Goal: Navigation & Orientation: Go to known website

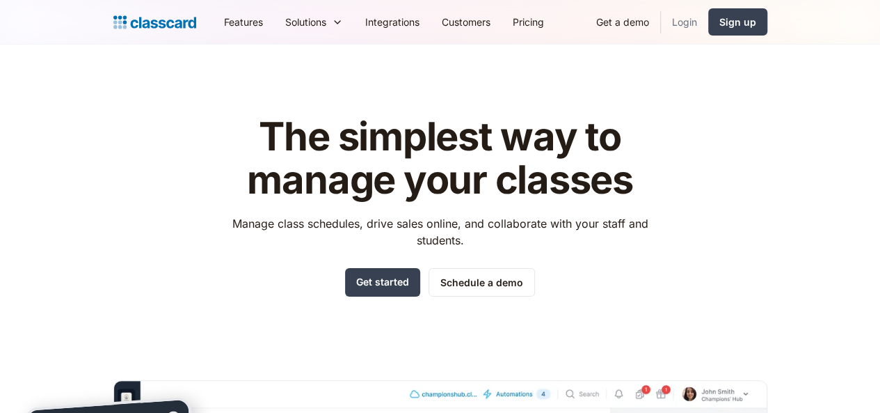
click at [708, 26] on link "Login" at bounding box center [684, 21] width 47 height 31
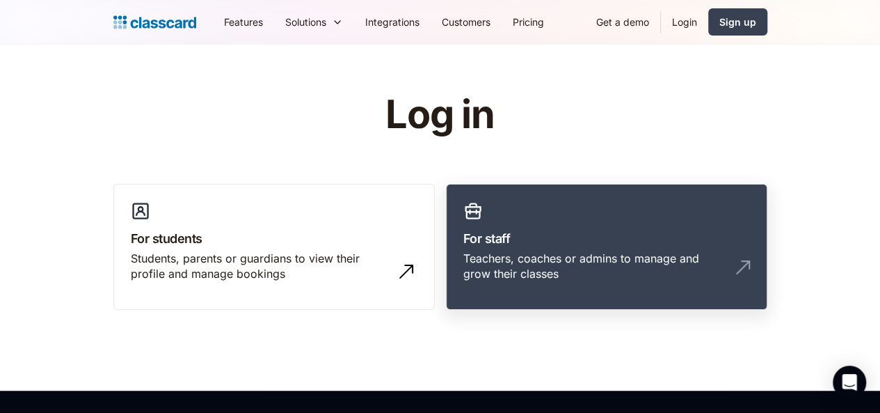
click at [499, 225] on link "For staff Teachers, coaches or admins to manage and grow their classes" at bounding box center [606, 247] width 321 height 127
